Goal: Task Accomplishment & Management: Manage account settings

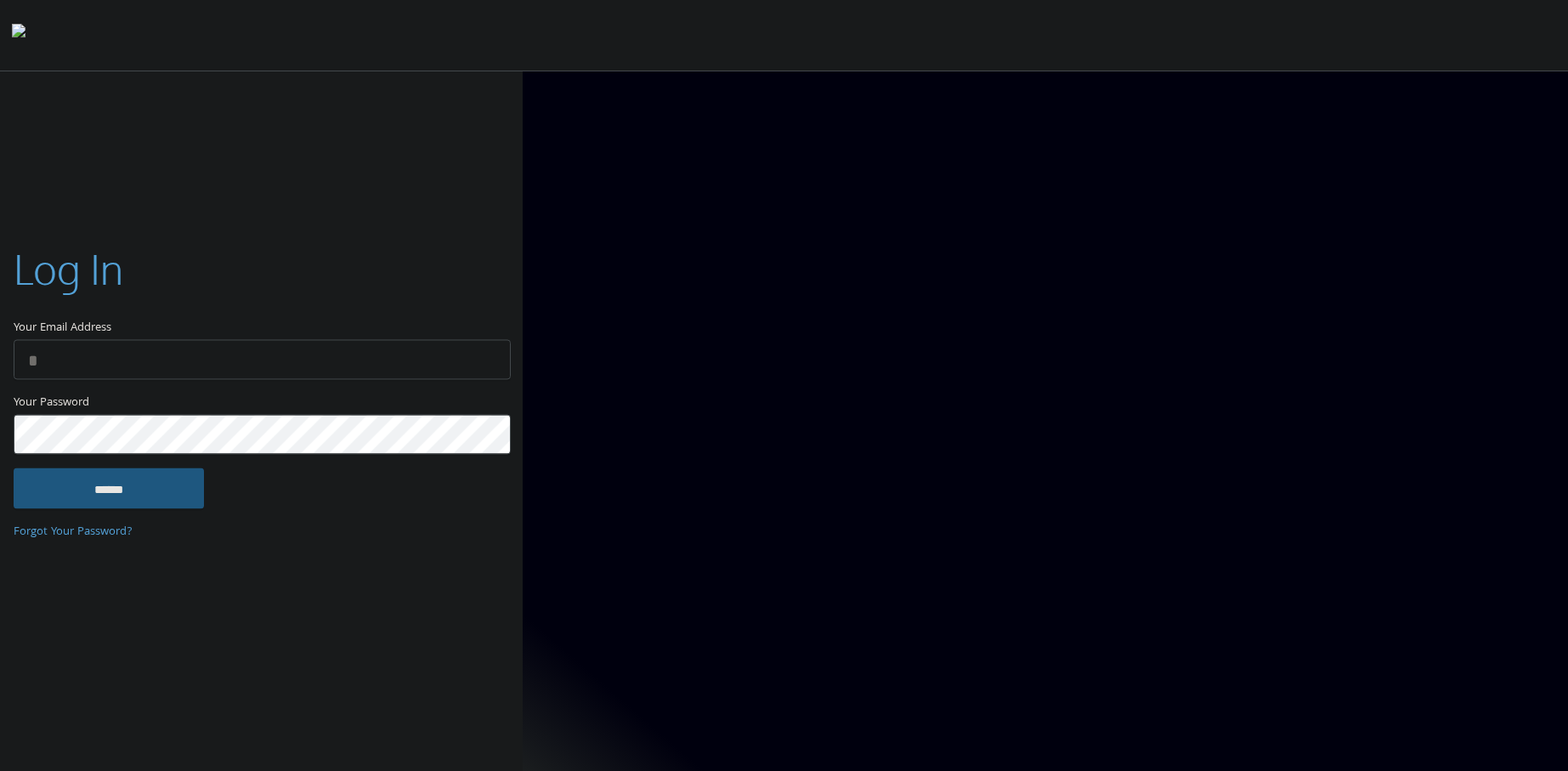
type input "**********"
click at [152, 478] on input "******" at bounding box center [109, 488] width 190 height 41
type input "**********"
click at [140, 485] on input "******" at bounding box center [109, 488] width 190 height 41
